Goal: Information Seeking & Learning: Learn about a topic

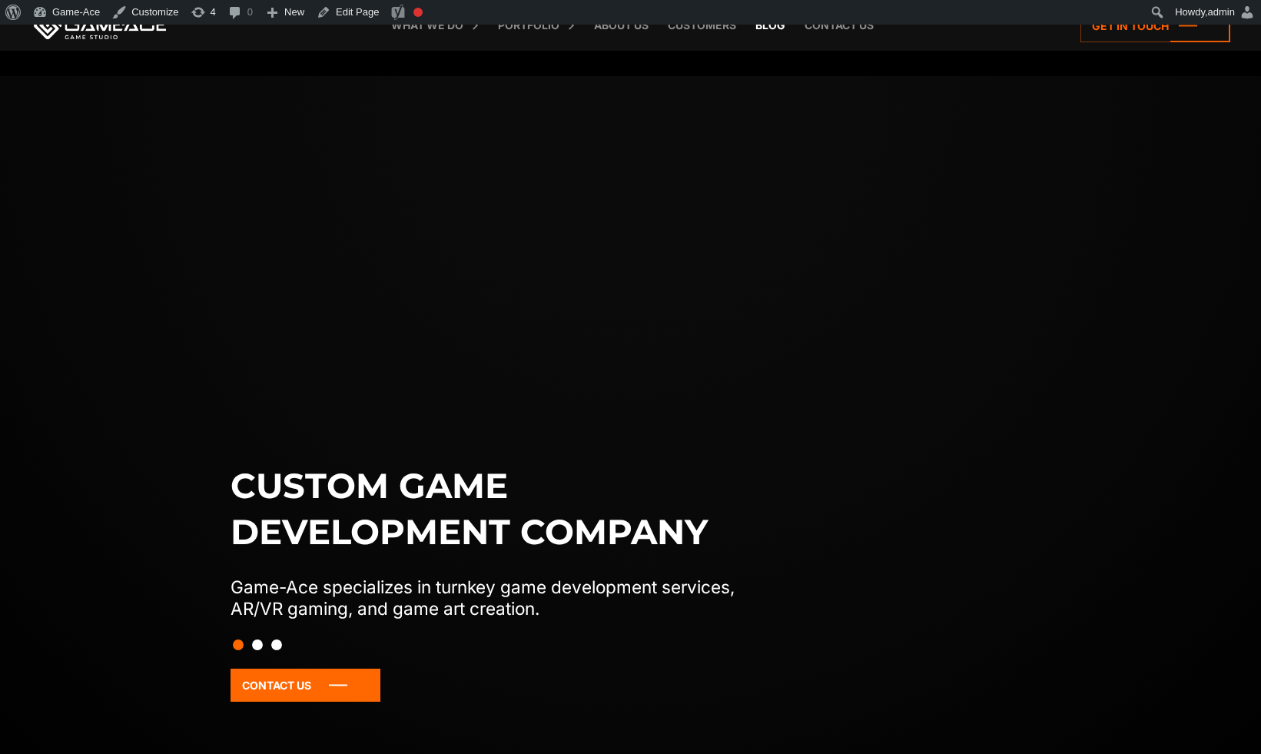
click at [779, 31] on link "Blog" at bounding box center [769, 25] width 45 height 51
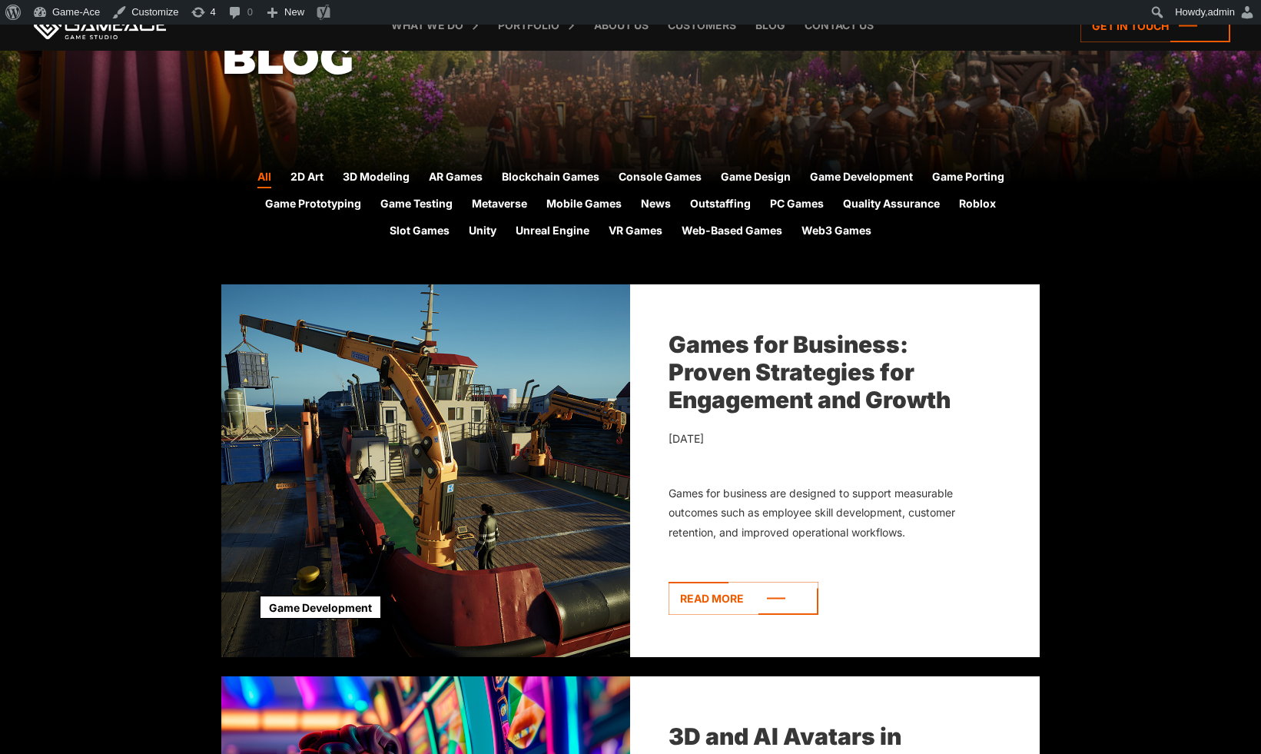
scroll to position [360, 0]
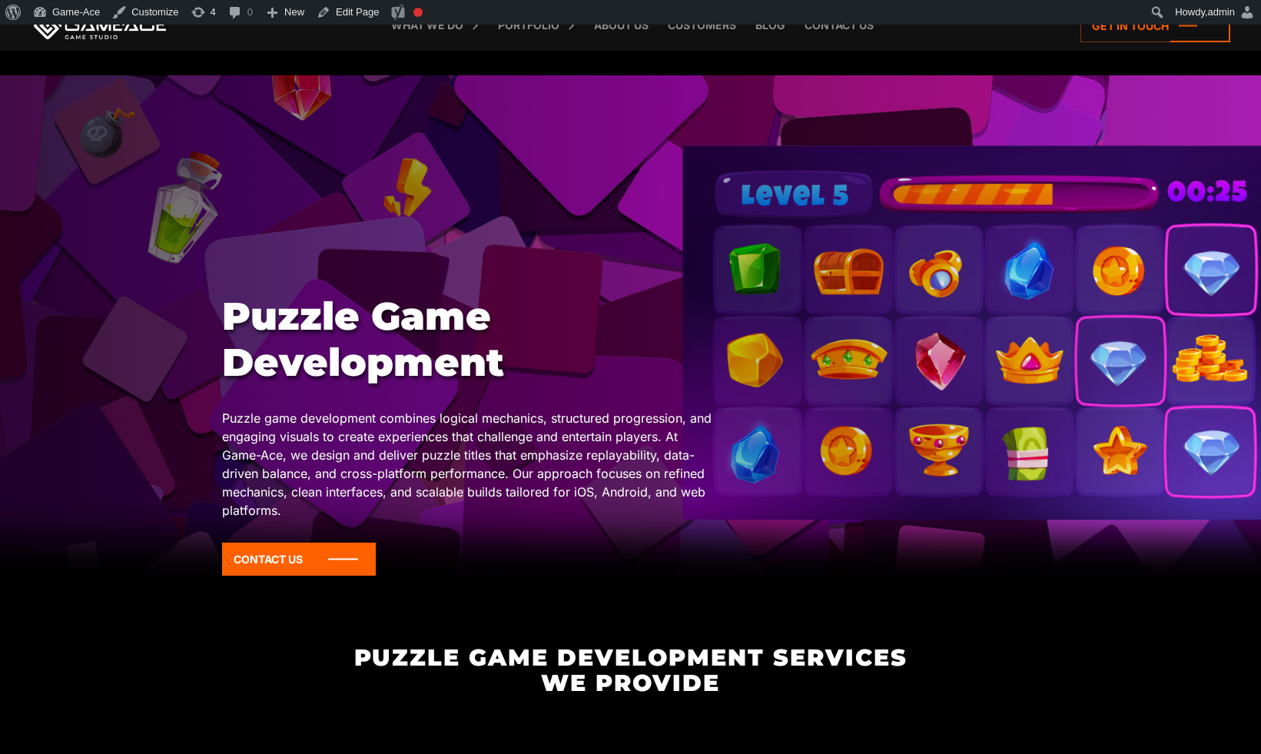
click at [355, 321] on h1 "Puzzle Game Development" at bounding box center [467, 339] width 490 height 92
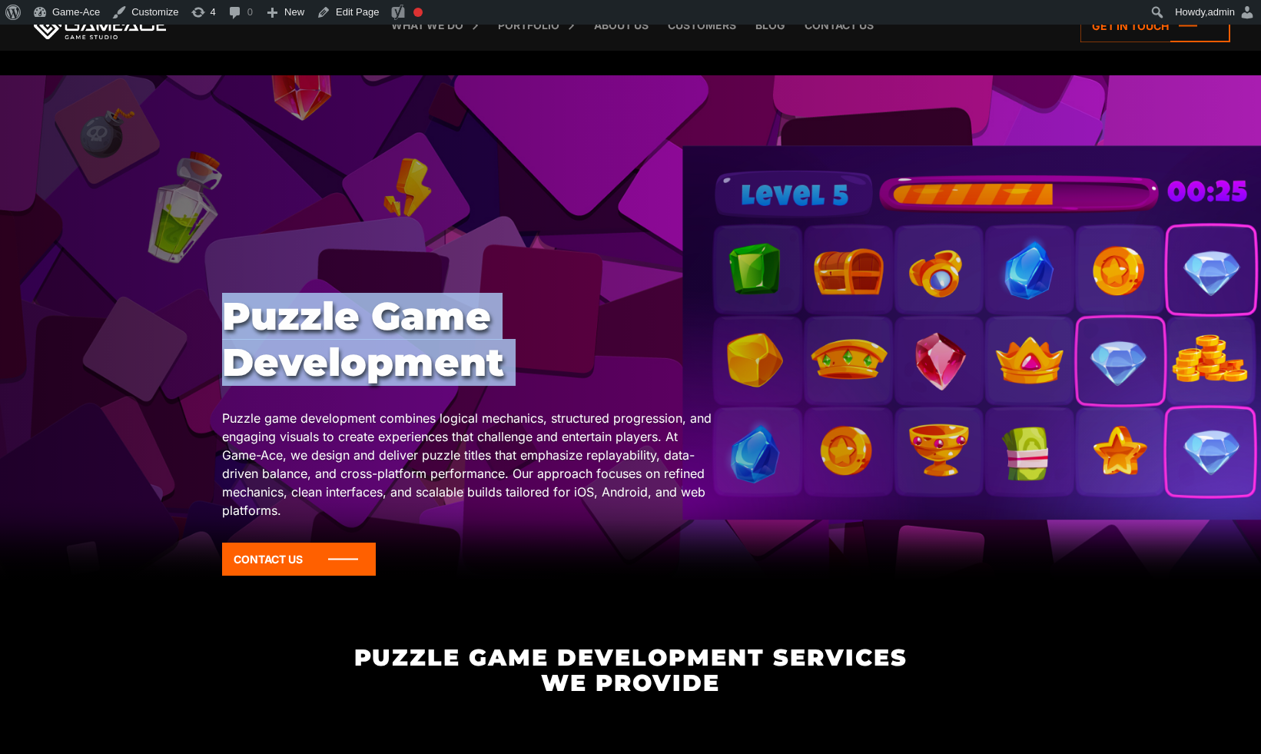
click at [355, 321] on h1 "Puzzle Game Development" at bounding box center [467, 339] width 490 height 92
copy div "Puzzle Game Development"
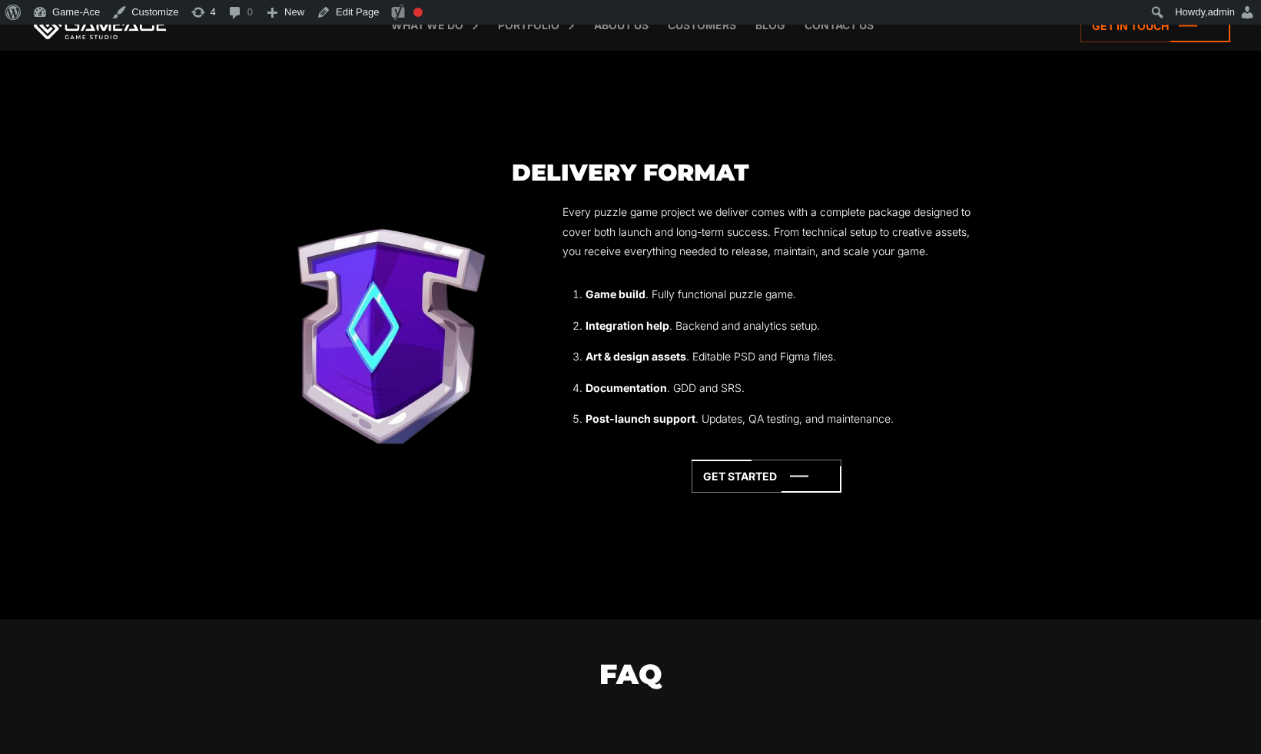
scroll to position [3971, 0]
